Goal: Task Accomplishment & Management: Manage account settings

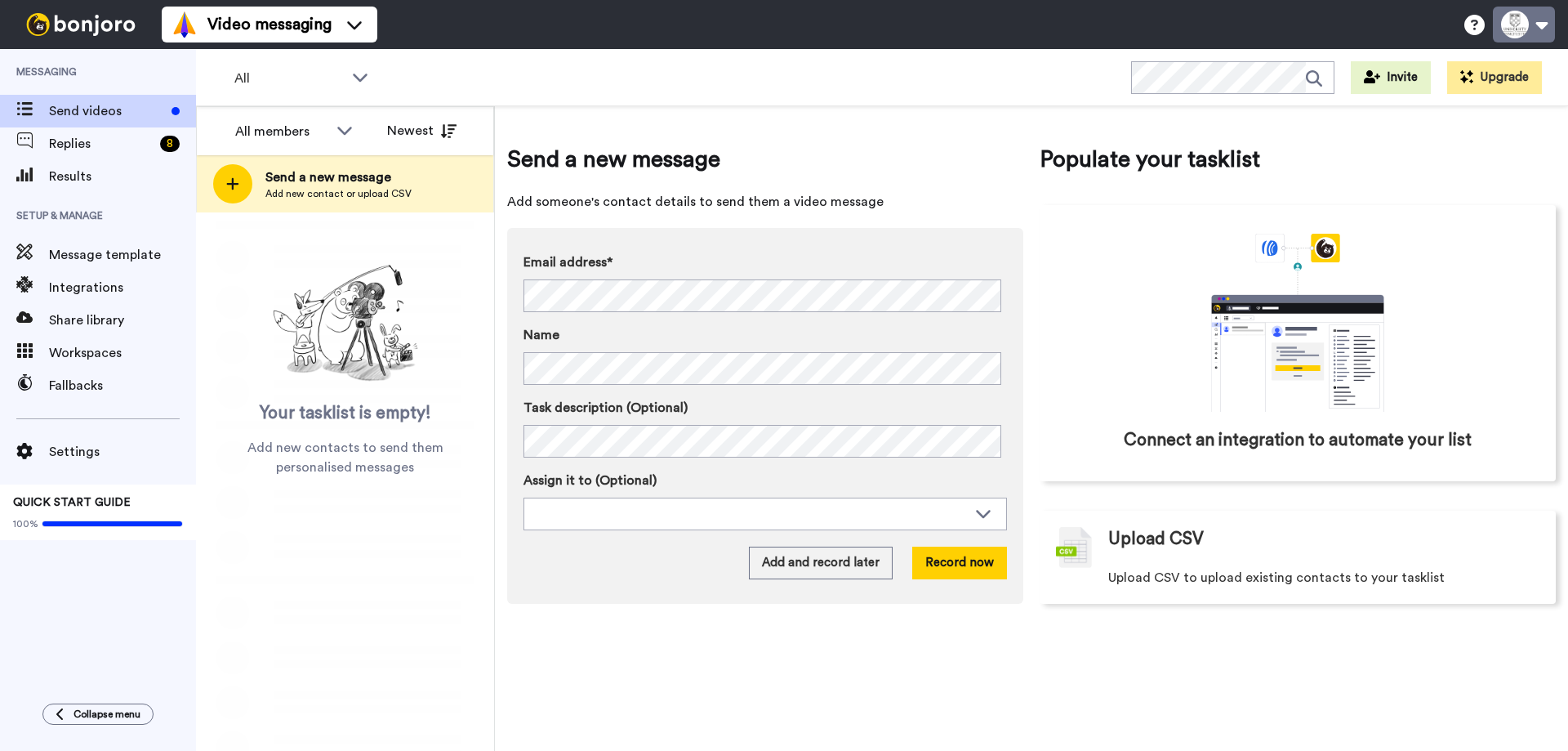
click at [1523, 34] on button at bounding box center [1523, 25] width 62 height 36
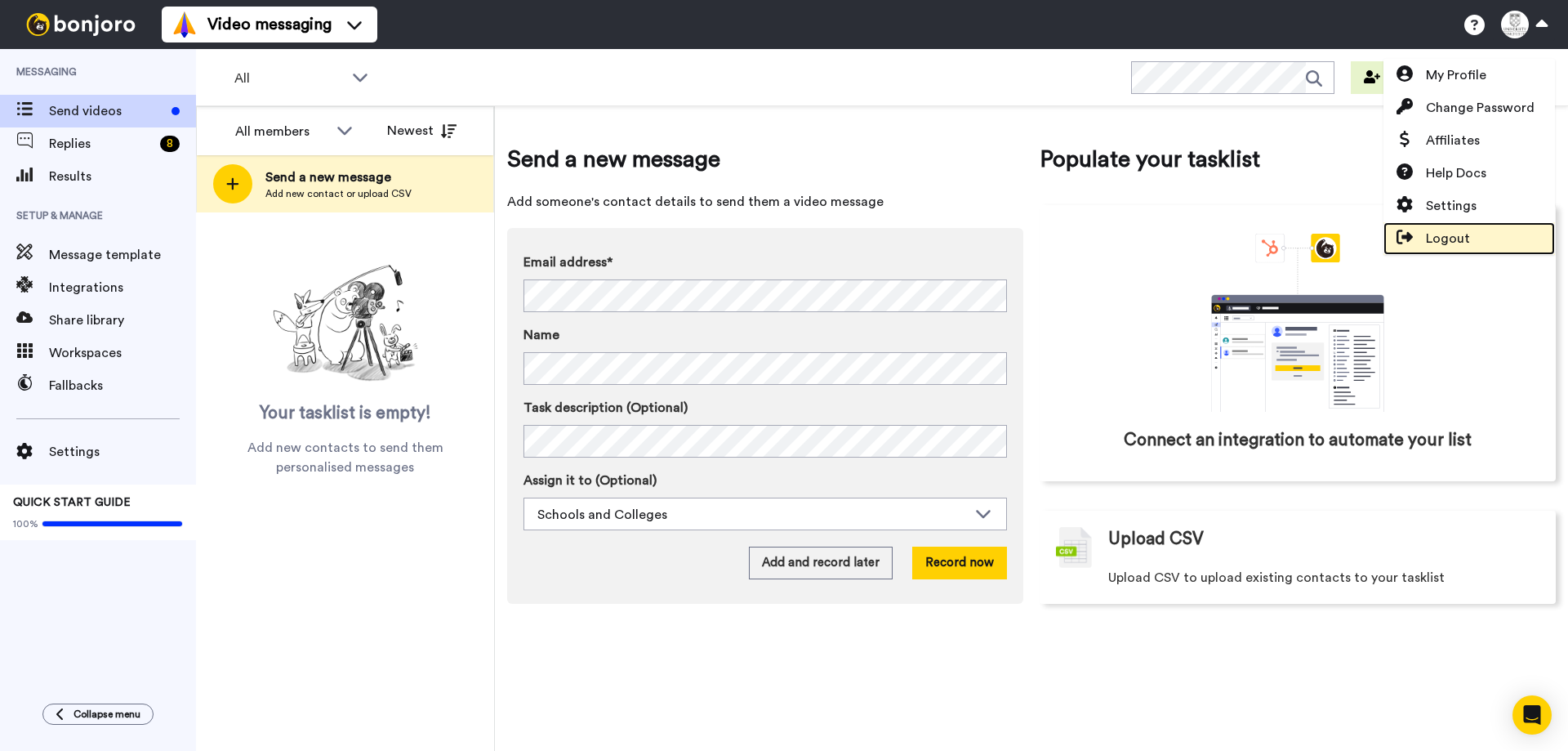
click at [1454, 227] on link "Logout" at bounding box center [1469, 239] width 172 height 33
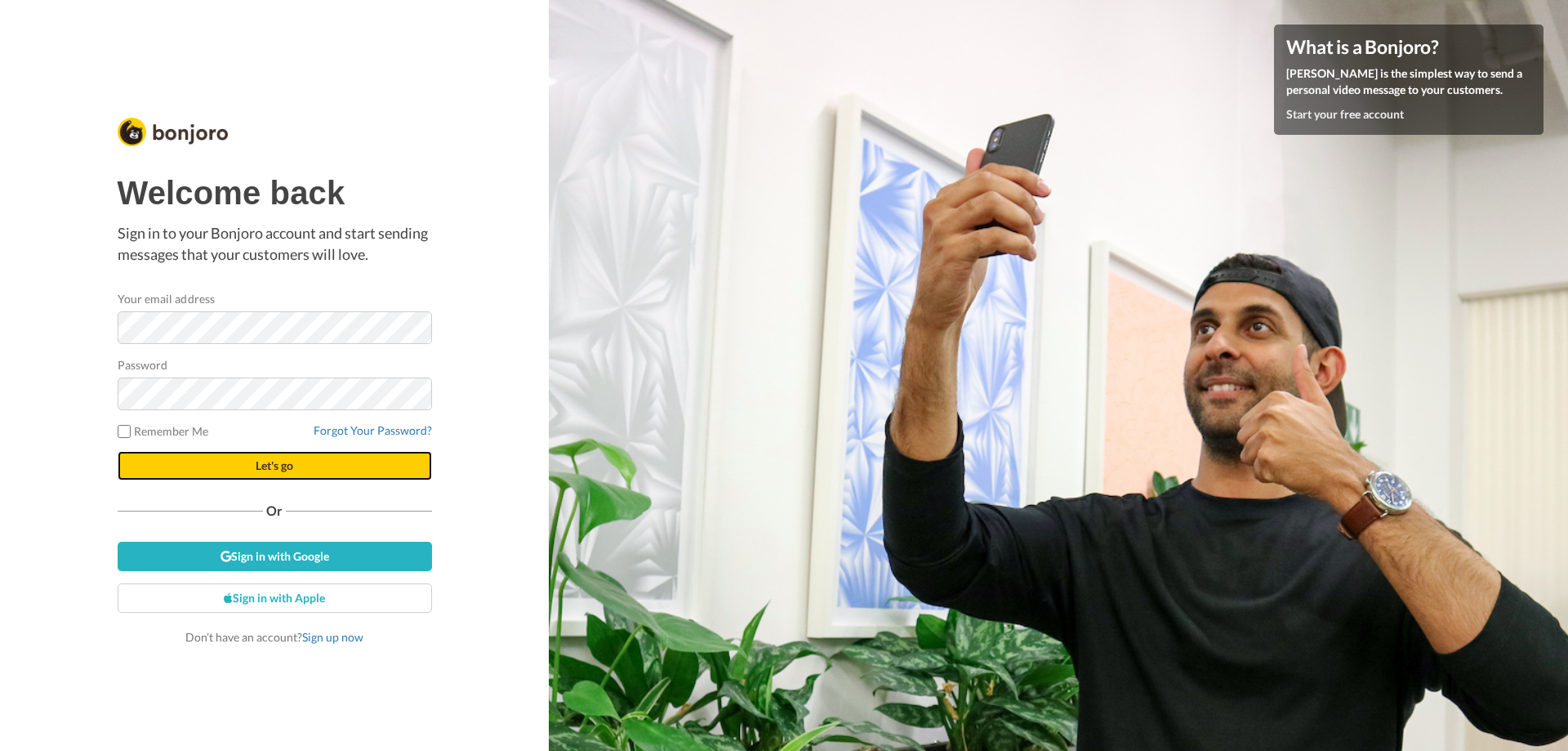
click at [270, 473] on button "Let's go" at bounding box center [275, 465] width 314 height 30
